Goal: Task Accomplishment & Management: Complete application form

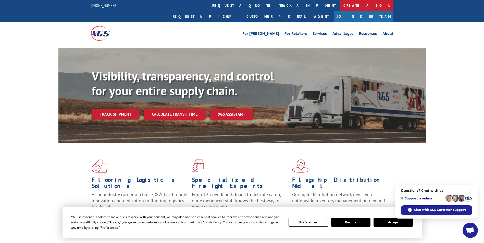
click at [340, 9] on link "Create a BOL" at bounding box center [367, 5] width 54 height 11
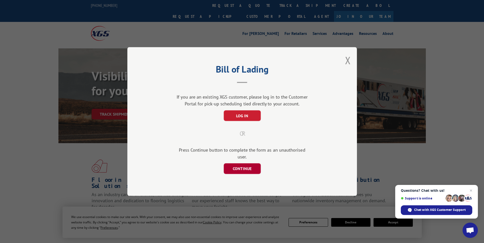
click at [242, 169] on button "CONTINUE" at bounding box center [241, 169] width 37 height 11
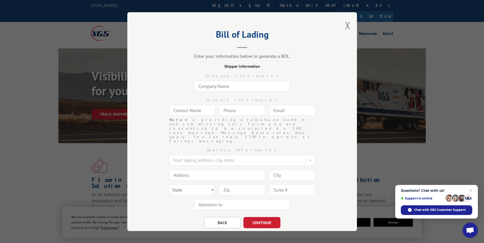
click at [219, 86] on input "text" at bounding box center [242, 86] width 96 height 11
click at [221, 84] on input "text" at bounding box center [242, 85] width 96 height 11
type input "FLOORING INC"
click at [192, 109] on input "text" at bounding box center [192, 110] width 46 height 11
type input "SHIPPING"
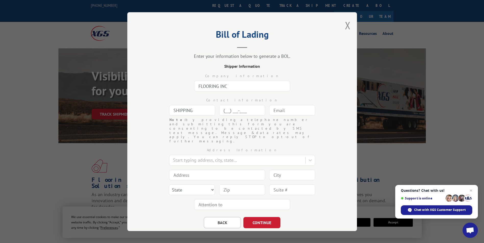
click at [227, 112] on input "(___) ___-____" at bounding box center [242, 110] width 46 height 11
type input "[PHONE_NUMBER]"
click at [277, 109] on input "text" at bounding box center [292, 110] width 46 height 11
type input "S"
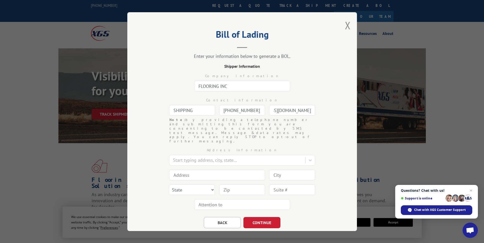
type input "[EMAIL_ADDRESS][DOMAIN_NAME]"
click at [324, 82] on div "Company information FLOORING INC" at bounding box center [242, 81] width 179 height 24
click at [205, 157] on div at bounding box center [238, 160] width 130 height 7
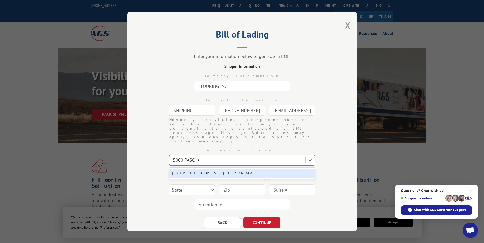
type input "5000 [PERSON_NAME]"
click at [209, 169] on div "[STREET_ADDRESS][PERSON_NAME]" at bounding box center [242, 173] width 146 height 9
type input "[STREET_ADDRESS][PERSON_NAME]"
type input "[GEOGRAPHIC_DATA]"
select select "PA"
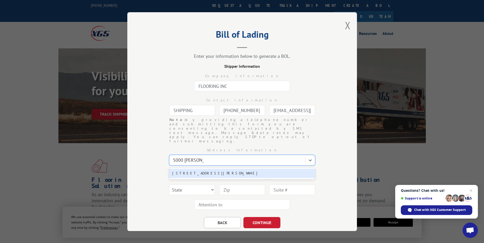
type input "19143"
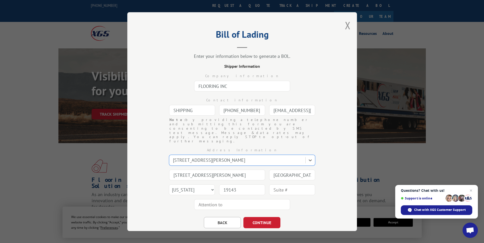
click at [221, 199] on input "text" at bounding box center [242, 204] width 96 height 11
drag, startPoint x: 198, startPoint y: 192, endPoint x: 209, endPoint y: 186, distance: 13.1
click at [198, 199] on input "text" at bounding box center [242, 204] width 96 height 11
type input "PO-19834"
click at [258, 217] on button "CONTINUE" at bounding box center [261, 222] width 37 height 11
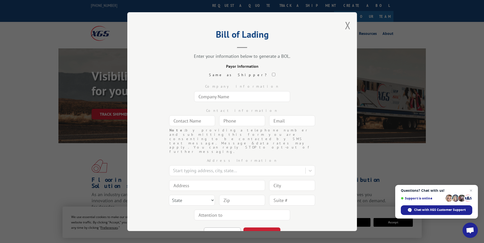
click at [218, 98] on input "text" at bounding box center [242, 96] width 96 height 11
click at [234, 97] on input "text" at bounding box center [242, 96] width 96 height 11
paste input "FlooringInc"
type input "FlooringInc"
click at [195, 124] on input "text" at bounding box center [192, 121] width 46 height 11
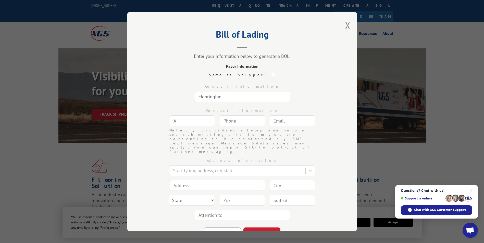
click at [190, 123] on input "A" at bounding box center [192, 121] width 46 height 11
type input "Account Receivable"
type input "[EMAIL_ADDRESS][DOMAIN_NAME]"
type input "[STREET_ADDRESS][PERSON_NAME]"
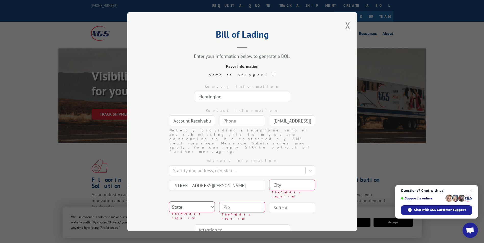
type input "SHIPPING"
type input "[GEOGRAPHIC_DATA]"
select select "PA"
type input "19143"
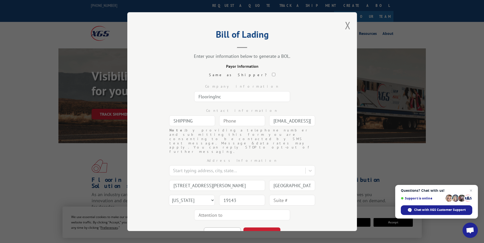
drag, startPoint x: 200, startPoint y: 118, endPoint x: 135, endPoint y: 118, distance: 65.1
click at [135, 118] on div "Bill of Lading Enter your information below to generate a BOL. Payor Informatio…" at bounding box center [242, 121] width 230 height 219
type input "Account Receivable"
drag, startPoint x: 244, startPoint y: 173, endPoint x: 122, endPoint y: 162, distance: 122.4
click at [122, 162] on div "Bill of Lading Enter your information below to generate a BOL. Payor Informatio…" at bounding box center [242, 121] width 484 height 243
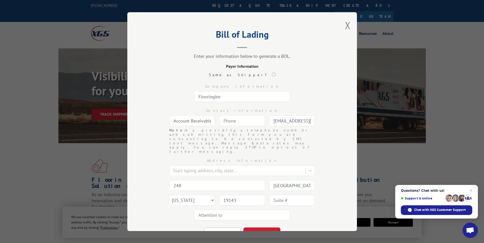
type input "248"
drag, startPoint x: 199, startPoint y: 174, endPoint x: 143, endPoint y: 171, distance: 56.2
click at [143, 171] on div "Bill of Lading Enter your information below to generate a BOL. Payor Informatio…" at bounding box center [242, 121] width 230 height 219
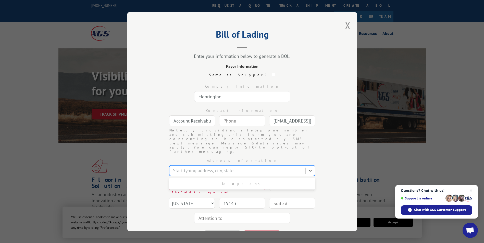
click at [192, 167] on div at bounding box center [238, 170] width 130 height 7
paste input "[STREET_ADDRESS][PERSON_NAME]"
type input "[STREET_ADDRESS][PERSON_NAME]"
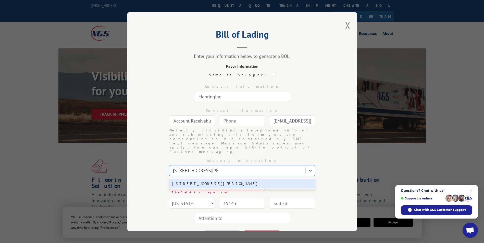
click at [205, 179] on div "[STREET_ADDRESS][PERSON_NAME]" at bounding box center [242, 183] width 146 height 9
type input "[STREET_ADDRESS][PERSON_NAME]"
type input "Queen Creek"
select select "AZ"
type input "85142"
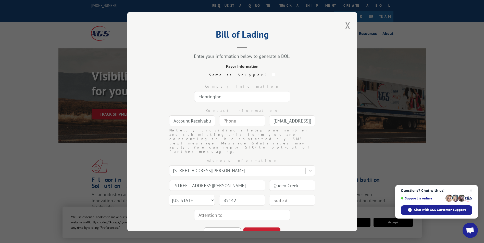
click at [281, 195] on input "text" at bounding box center [292, 200] width 46 height 11
type input "100-166"
click at [264, 228] on button "CONTINUE" at bounding box center [261, 233] width 37 height 11
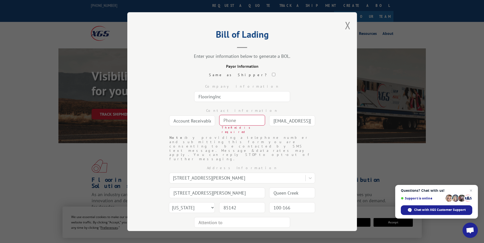
drag, startPoint x: 218, startPoint y: 174, endPoint x: 134, endPoint y: 171, distance: 83.7
click at [134, 171] on div "Bill of Lading Enter your information below to generate a BOL. Payor Informatio…" at bounding box center [242, 121] width 230 height 219
type input "(___) ___-____"
click at [229, 124] on input "(___) ___-____" at bounding box center [242, 120] width 46 height 11
click at [237, 119] on input "(___) ___-____" at bounding box center [242, 120] width 46 height 11
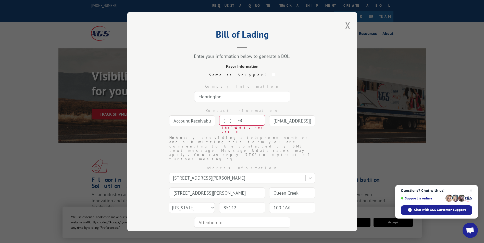
type input "(___) ___-8___"
click at [222, 121] on input "(___) ___-____" at bounding box center [242, 120] width 46 height 11
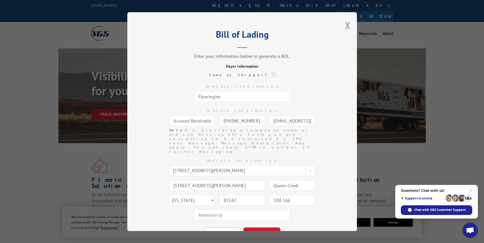
type input "[PHONE_NUMBER]"
click at [322, 95] on div "Company information FlooringInc" at bounding box center [242, 92] width 179 height 24
drag, startPoint x: 294, startPoint y: 119, endPoint x: 327, endPoint y: 115, distance: 32.7
click at [294, 119] on input "[EMAIL_ADDRESS][DOMAIN_NAME]" at bounding box center [292, 121] width 46 height 11
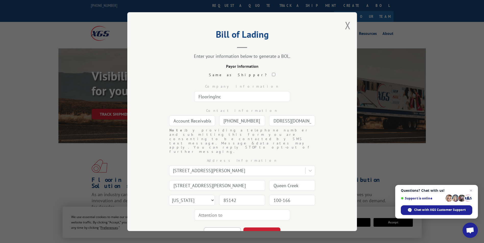
click at [330, 79] on div "Bill of Lading Enter your information below to generate a BOL. Payor Informatio…" at bounding box center [242, 121] width 230 height 219
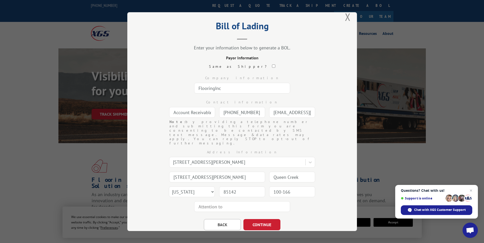
scroll to position [17, 0]
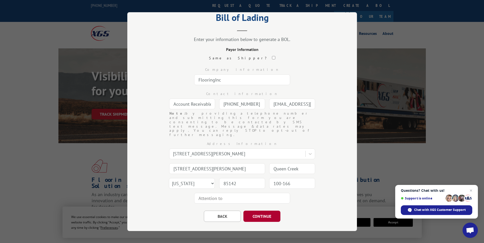
click at [272, 211] on button "CONTINUE" at bounding box center [261, 216] width 37 height 11
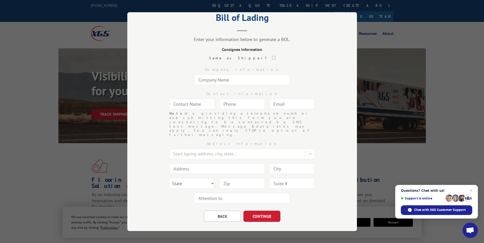
click at [201, 78] on input "text" at bounding box center [242, 79] width 96 height 11
paste input "[GEOGRAPHIC_DATA][PERSON_NAME]"
type input "[GEOGRAPHIC_DATA][PERSON_NAME]"
click at [202, 102] on input "text" at bounding box center [192, 104] width 46 height 11
paste input "[PERSON_NAME]"
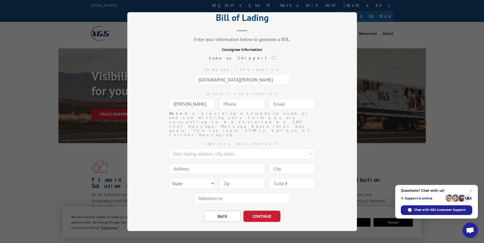
type input "[PERSON_NAME]"
click at [241, 106] on input "(___) ___-____" at bounding box center [242, 104] width 46 height 11
type input "[PHONE_NUMBER]"
click at [282, 106] on input "text" at bounding box center [292, 104] width 46 height 11
click at [313, 71] on div "Company information" at bounding box center [242, 69] width 179 height 5
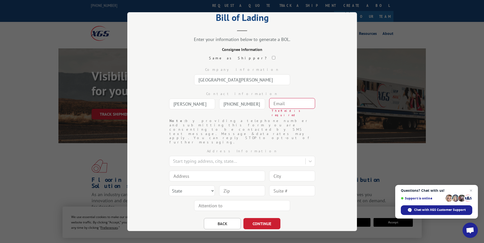
click at [274, 104] on input "text" at bounding box center [292, 103] width 46 height 11
click at [216, 218] on button "BACK" at bounding box center [222, 223] width 37 height 11
select select "AZ"
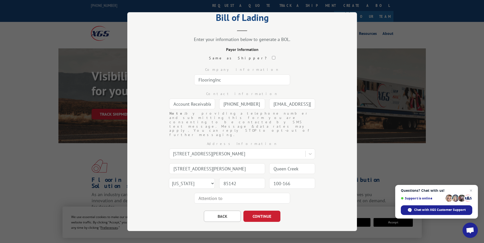
click at [242, 80] on input "FlooringInc" at bounding box center [242, 79] width 96 height 11
paste input "XGSI Account 37989"
type input "FlooringInc XGSI Account 37989"
click at [307, 68] on div "Company information" at bounding box center [242, 69] width 179 height 5
drag, startPoint x: 261, startPoint y: 79, endPoint x: 222, endPoint y: 82, distance: 39.4
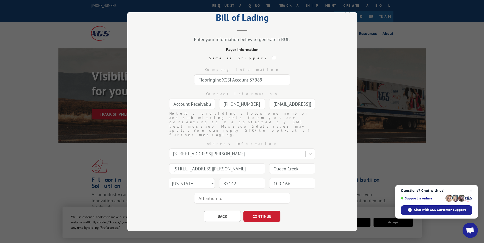
click at [222, 82] on input "FlooringInc XGSI Account 37989" at bounding box center [242, 79] width 96 height 11
click at [216, 193] on input "text" at bounding box center [242, 198] width 96 height 11
type input "PO-19834"
click at [221, 211] on button "BACK" at bounding box center [222, 216] width 37 height 11
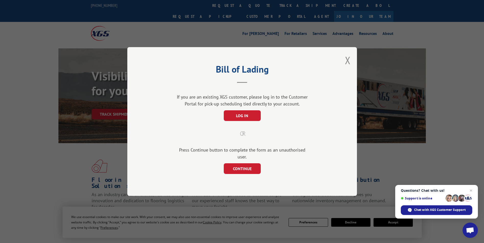
scroll to position [0, 0]
click at [248, 164] on button "CONTINUE" at bounding box center [241, 169] width 37 height 11
select select "PA"
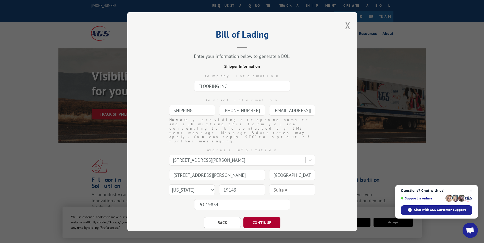
click at [253, 217] on button "CONTINUE" at bounding box center [261, 222] width 37 height 11
select select "AZ"
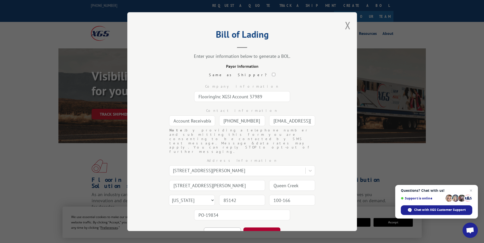
click at [257, 228] on button "CONTINUE" at bounding box center [261, 233] width 37 height 11
click at [282, 121] on input "text" at bounding box center [292, 121] width 46 height 11
paste input "[EMAIL_ADDRESS][DOMAIN_NAME]"
type input "[EMAIL_ADDRESS][DOMAIN_NAME]"
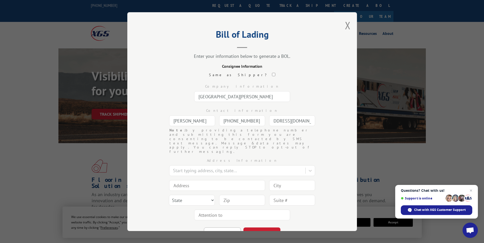
click at [323, 88] on div "Company information" at bounding box center [242, 86] width 179 height 5
click at [201, 167] on div at bounding box center [238, 170] width 130 height 7
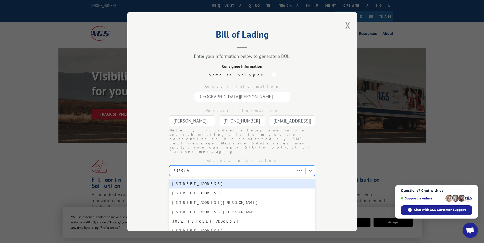
type input "30382 VIA"
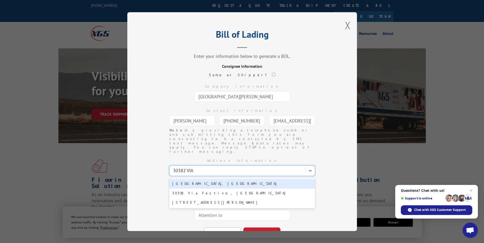
click at [202, 179] on div "[GEOGRAPHIC_DATA], [GEOGRAPHIC_DATA]" at bounding box center [242, 183] width 146 height 9
type input "30382 Via Con Dios"
type input "[GEOGRAPHIC_DATA][PERSON_NAME]"
select select "CA"
type input "92688"
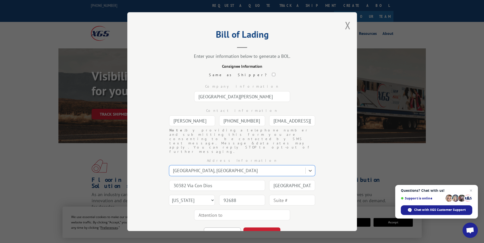
click at [217, 210] on input "text" at bounding box center [242, 215] width 96 height 11
click at [216, 210] on input "text" at bounding box center [242, 215] width 96 height 11
paste input "[PERSON_NAME]"
type input "[PERSON_NAME]"
click at [267, 228] on button "CONTINUE" at bounding box center [261, 233] width 37 height 11
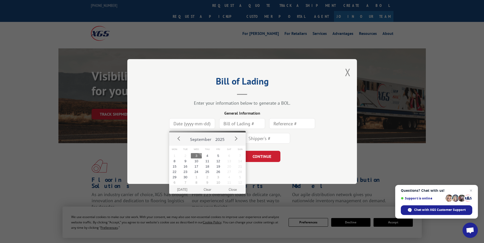
click at [202, 121] on input at bounding box center [192, 123] width 46 height 11
click at [194, 155] on button "3" at bounding box center [196, 155] width 11 height 5
type input "[DATE]"
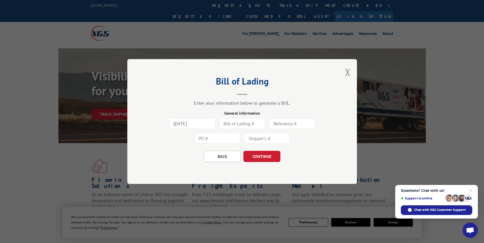
click at [233, 128] on input "text" at bounding box center [242, 123] width 46 height 11
click at [238, 124] on input "text" at bounding box center [242, 123] width 46 height 11
type input "116751"
click at [292, 125] on input "text" at bounding box center [292, 123] width 46 height 11
type input "P"
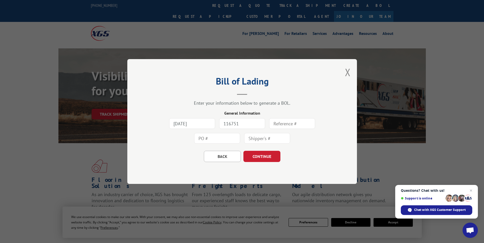
click at [292, 125] on input "text" at bounding box center [292, 123] width 46 height 11
type input "PO-19834"
click at [217, 141] on input "text" at bounding box center [217, 138] width 46 height 11
type input "19834"
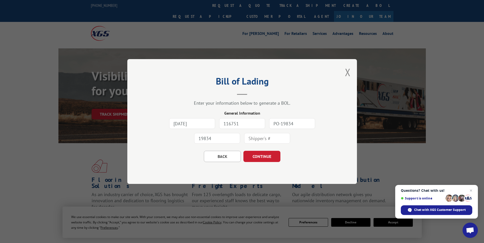
click at [274, 138] on input "text" at bounding box center [267, 138] width 46 height 11
click at [250, 126] on input "116751" at bounding box center [242, 123] width 46 height 11
click at [261, 138] on input "text" at bounding box center [267, 138] width 46 height 11
type input "116751"
drag, startPoint x: 317, startPoint y: 143, endPoint x: 283, endPoint y: 137, distance: 34.8
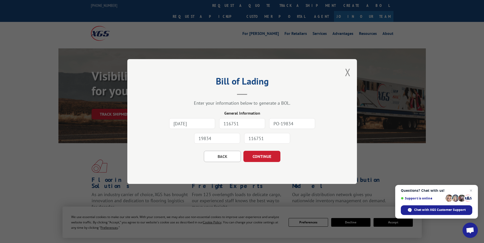
click at [317, 144] on div "[DATE] 116751 PO-19834 19834 116751" at bounding box center [242, 131] width 179 height 30
drag, startPoint x: 244, startPoint y: 126, endPoint x: 215, endPoint y: 127, distance: 28.6
click at [215, 127] on div "[DATE] 116751 PO-19834 19834 116751" at bounding box center [242, 131] width 179 height 30
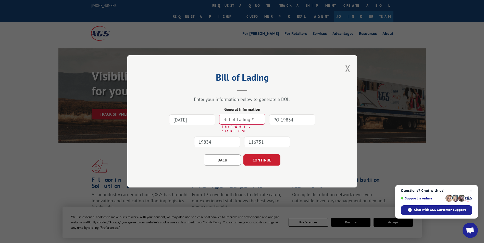
click at [241, 119] on input "text" at bounding box center [242, 119] width 46 height 11
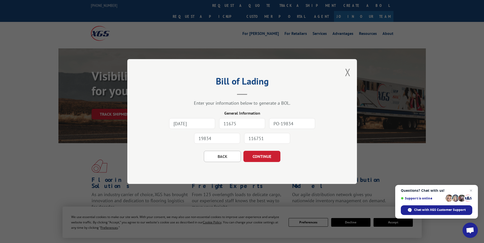
type input "116751"
click at [271, 158] on button "CONTINUE" at bounding box center [261, 156] width 37 height 11
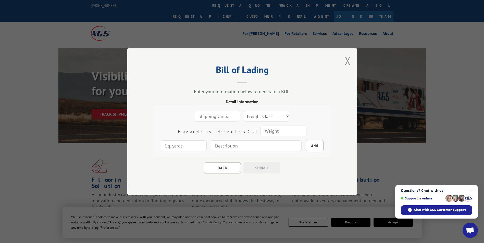
click at [201, 116] on input "number" at bounding box center [217, 116] width 46 height 11
click at [214, 115] on input "1" at bounding box center [217, 116] width 46 height 11
type input "2"
click at [214, 115] on input "2" at bounding box center [217, 116] width 46 height 11
click at [251, 118] on select "Freight Class 50 55 60 65 70 77 85 92 100 110 125 150 175 200 250 300 400 500 C…" at bounding box center [267, 116] width 46 height 11
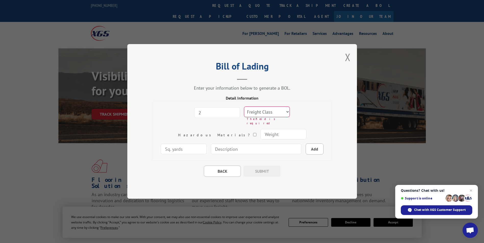
click at [315, 94] on div "Enter your information below to generate a BOL. Detail Information 2 Freight Cl…" at bounding box center [242, 131] width 179 height 92
click at [198, 115] on input "2" at bounding box center [217, 113] width 46 height 11
click at [250, 113] on select "Freight Class 50 55 60 65 70 77 85 92 100 110 125 150 175 200 250 300 400 500 C…" at bounding box center [267, 112] width 46 height 11
select select "100"
click at [244, 111] on select "Freight Class 50 55 60 65 70 77 85 92 100 110 125 150 175 200 250 300 400 500 C…" at bounding box center [267, 112] width 46 height 11
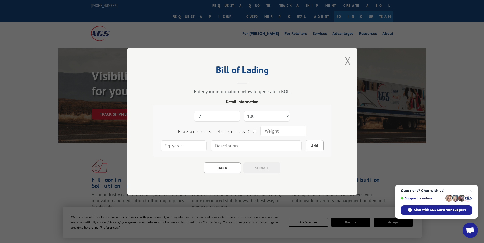
click at [204, 117] on input "2" at bounding box center [217, 116] width 46 height 11
type input "1"
click at [215, 118] on input "1" at bounding box center [217, 116] width 46 height 11
click at [257, 114] on select "Freight Class 50 55 60 65 70 77 85 92 100 110 125 150 175 200 250 300 400 500 C…" at bounding box center [267, 116] width 46 height 11
select select "92"
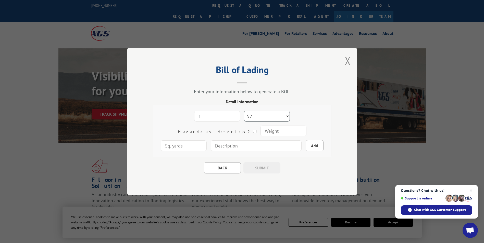
click at [244, 111] on select "Freight Class 50 55 60 65 70 77 85 92 100 110 125 150 175 200 250 300 400 500 C…" at bounding box center [267, 116] width 46 height 11
click at [260, 130] on input "number" at bounding box center [283, 131] width 46 height 11
type input "217"
click at [214, 146] on input at bounding box center [256, 146] width 91 height 11
type input "FLOOR COVER"
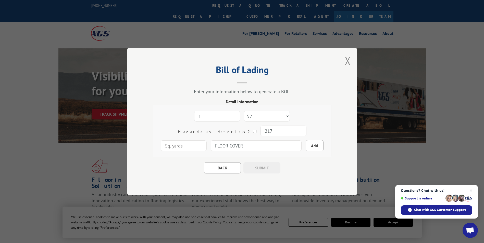
click at [156, 148] on div "1 Freight Class 50 55 60 65 70 77 85 92 100 110 125 150 175 200 250 300 400 500…" at bounding box center [242, 131] width 179 height 53
click at [306, 150] on button "Add" at bounding box center [315, 145] width 18 height 11
select select
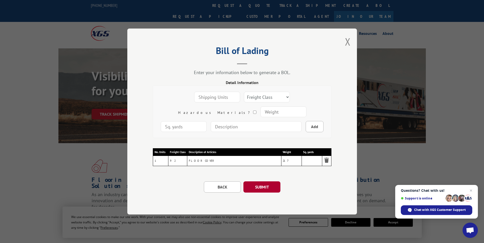
click at [270, 186] on button "SUBMIT" at bounding box center [261, 187] width 37 height 11
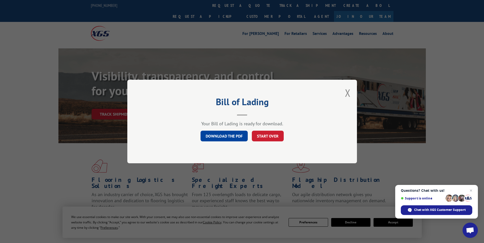
click at [227, 135] on link "DOWNLOAD THE PDF" at bounding box center [224, 136] width 47 height 11
click at [347, 89] on button "Close modal" at bounding box center [348, 93] width 6 height 14
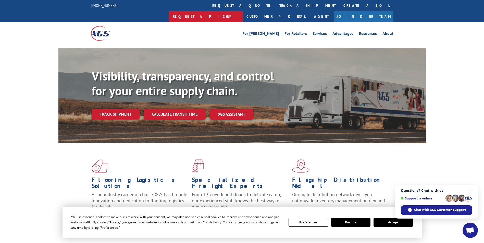
click at [243, 11] on link "Request a pickup" at bounding box center [206, 16] width 74 height 11
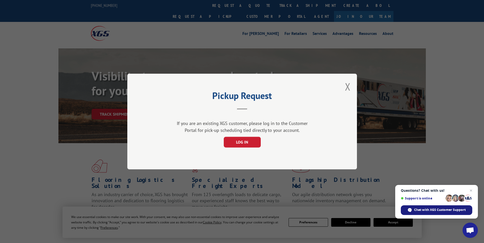
click at [459, 211] on span "Chat with XGS Customer Support" at bounding box center [440, 210] width 52 height 5
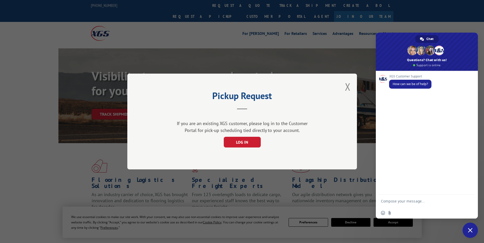
click at [424, 201] on textarea "Compose your message..." at bounding box center [422, 201] width 82 height 13
type textarea "SCHEDULE A PICKUP"
